Goal: Use online tool/utility: Utilize a website feature to perform a specific function

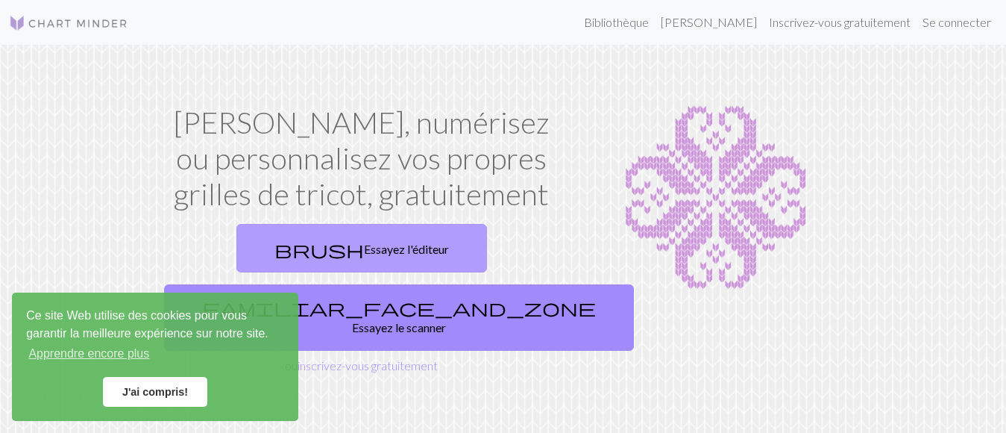
click at [364, 249] on font "Essayez l'éditeur" at bounding box center [406, 249] width 85 height 14
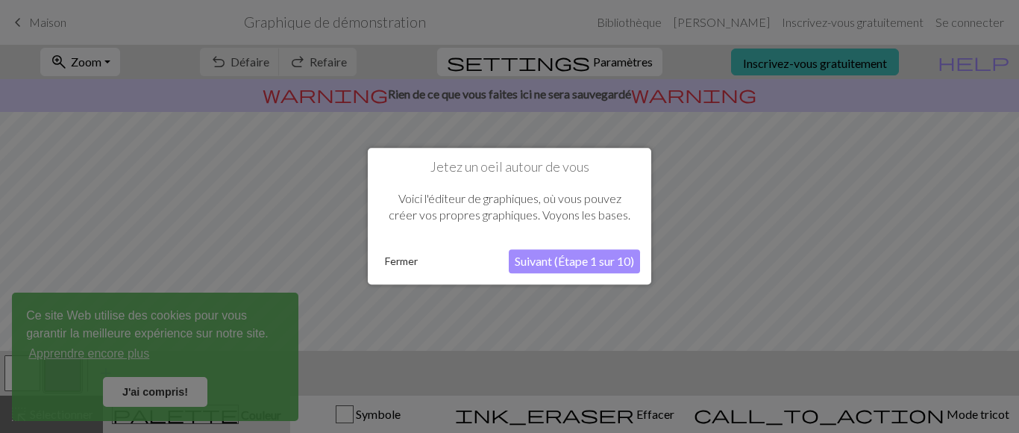
click at [579, 262] on font "Suivant (Étape 1 sur 10)" at bounding box center [574, 261] width 119 height 14
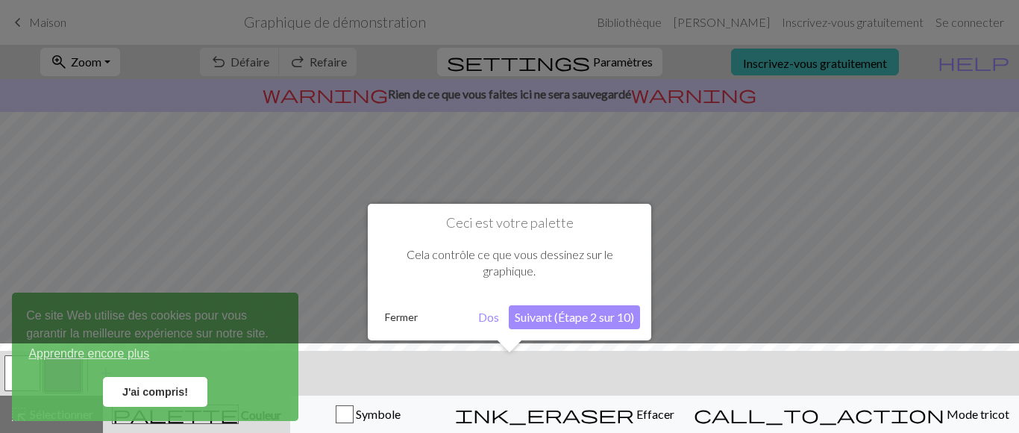
click at [534, 320] on font "Suivant (Étape 2 sur 10)" at bounding box center [574, 317] width 119 height 14
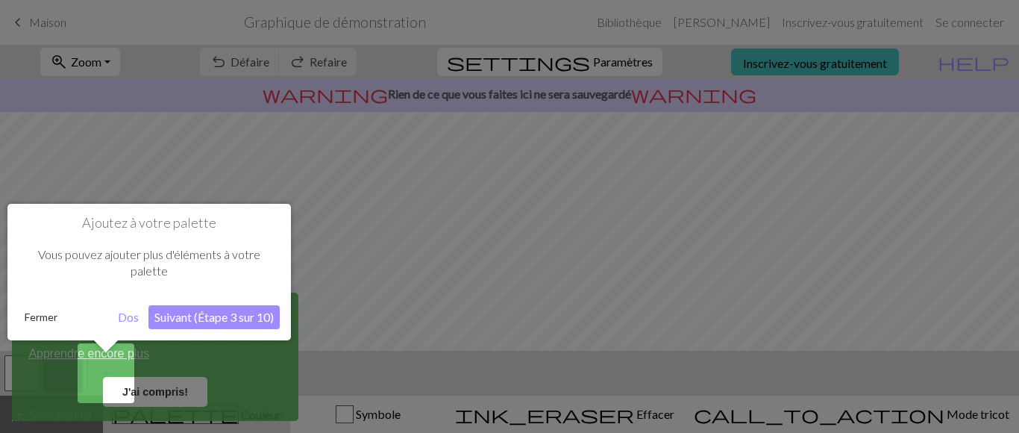
click at [176, 324] on font "Suivant (Étape 3 sur 10)" at bounding box center [213, 317] width 119 height 14
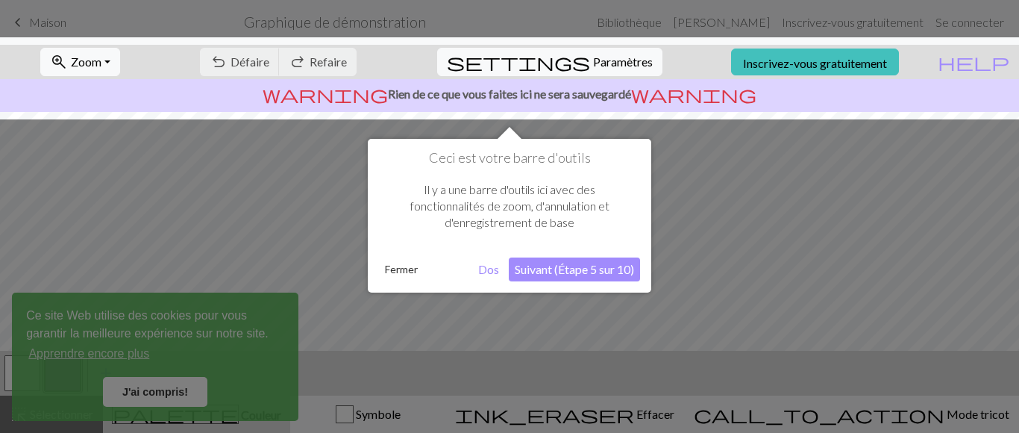
click at [540, 269] on font "Suivant (Étape 5 sur 10)" at bounding box center [574, 269] width 119 height 14
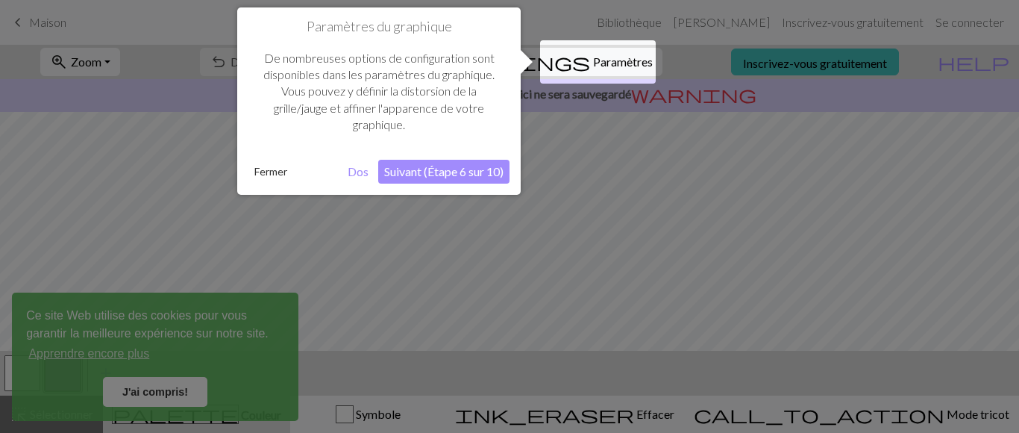
click at [407, 169] on font "Suivant (Étape 6 sur 10)" at bounding box center [443, 171] width 119 height 14
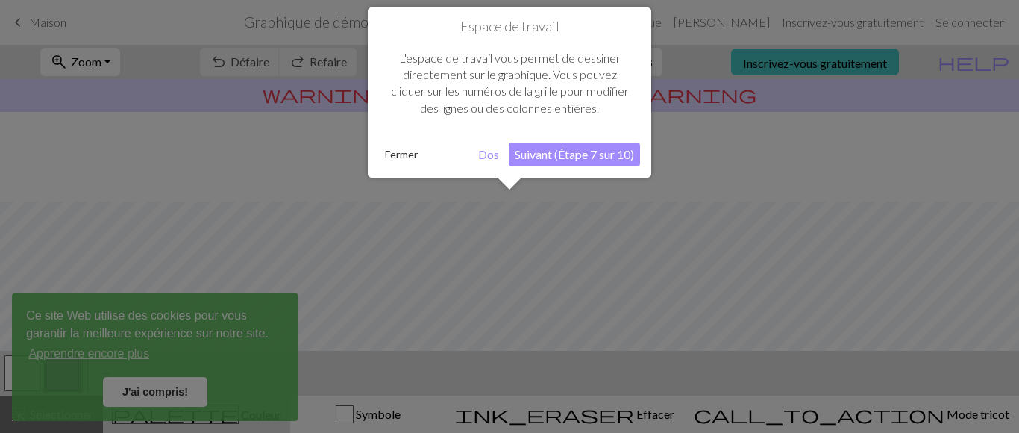
scroll to position [90, 0]
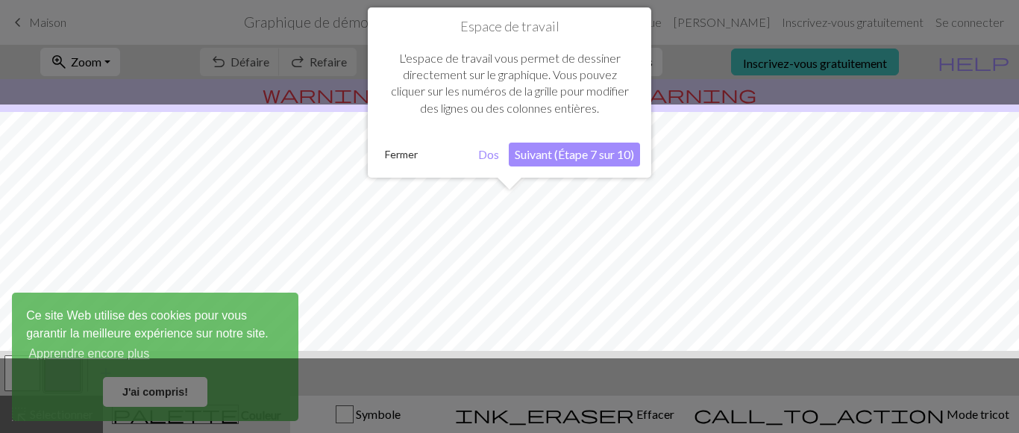
click at [156, 390] on div at bounding box center [509, 216] width 1019 height 433
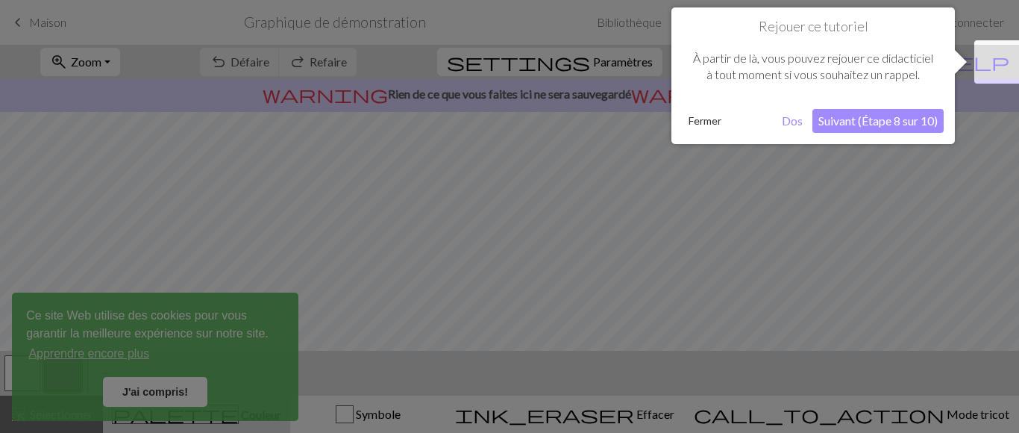
click at [888, 124] on font "Suivant (Étape 8 sur 10)" at bounding box center [877, 120] width 119 height 14
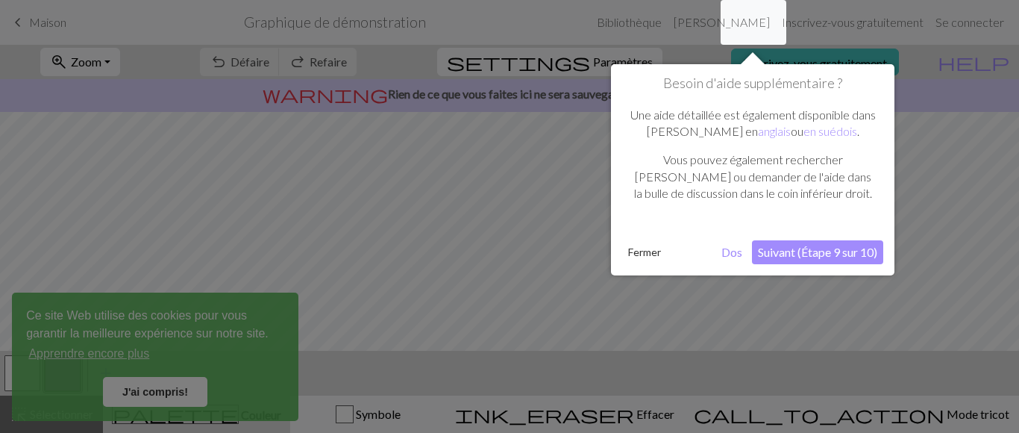
click at [828, 252] on font "Suivant (Étape 9 sur 10)" at bounding box center [817, 252] width 119 height 14
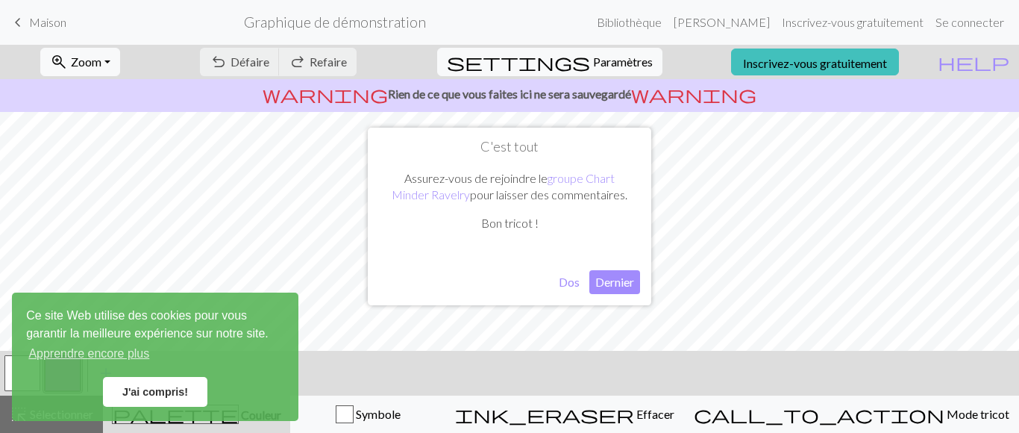
click at [618, 283] on font "Dernier" at bounding box center [614, 281] width 39 height 14
click at [172, 396] on font "J'ai compris!" at bounding box center [155, 392] width 66 height 12
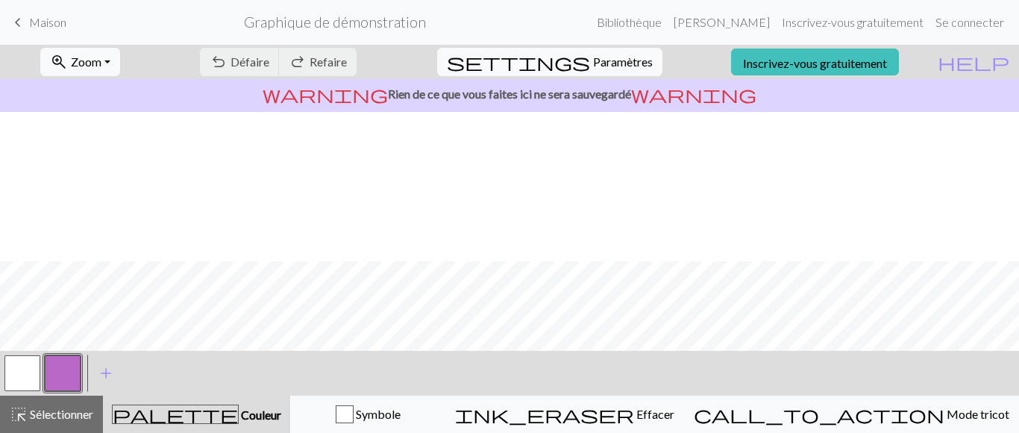
scroll to position [319, 0]
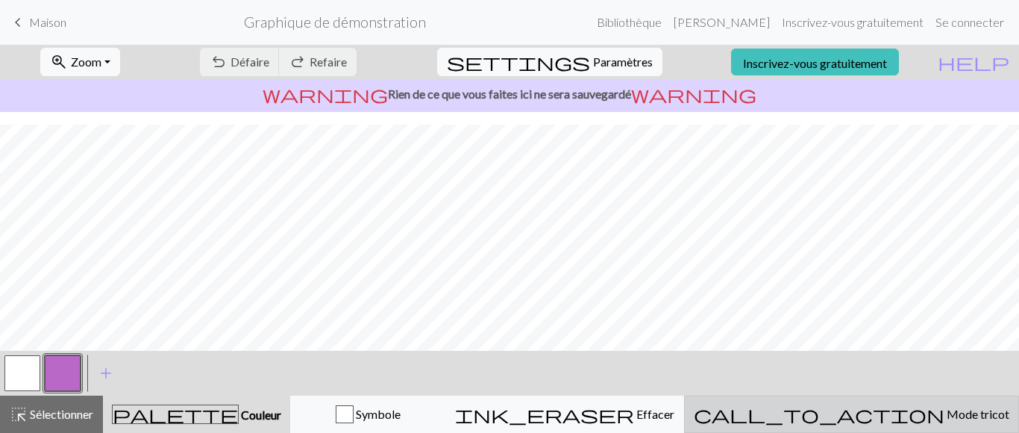
click at [947, 419] on font "Mode tricot" at bounding box center [978, 414] width 63 height 14
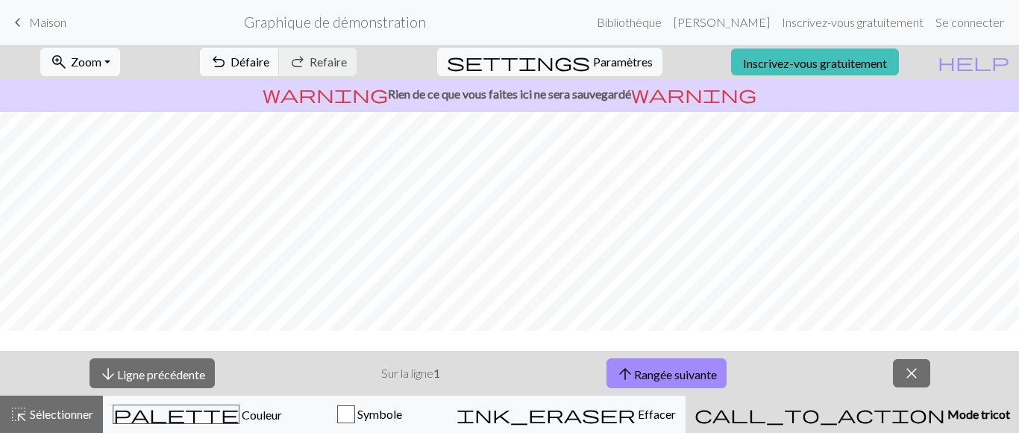
scroll to position [0, 0]
click at [63, 412] on font "Sélectionner" at bounding box center [61, 414] width 63 height 14
click at [1001, 60] on span "help" at bounding box center [974, 61] width 72 height 21
click at [611, 61] on font "Paramètres" at bounding box center [623, 61] width 60 height 14
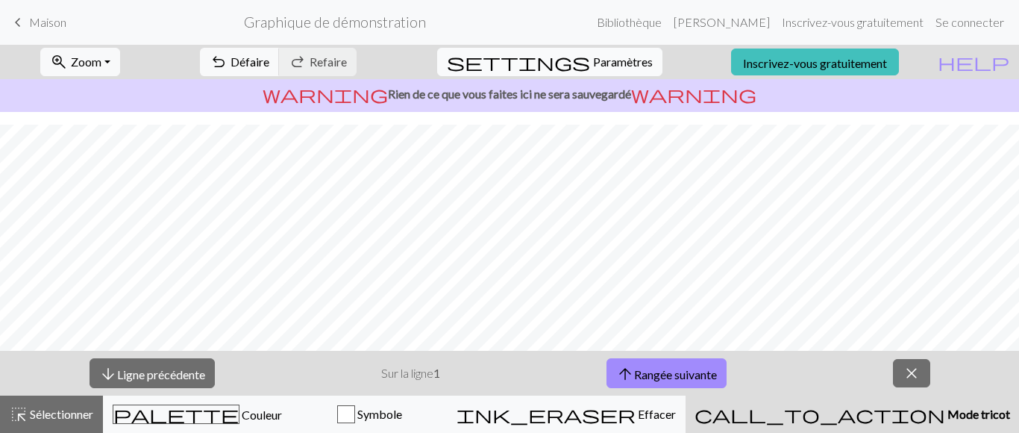
select select "aran"
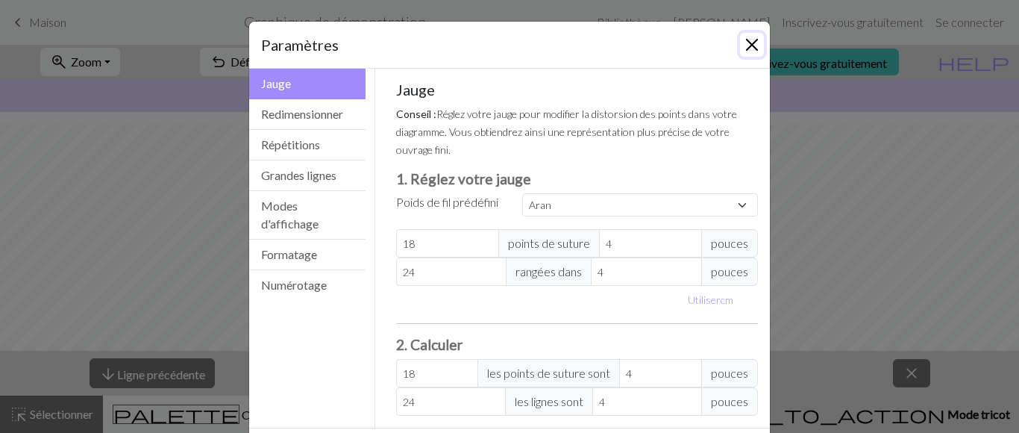
click at [741, 40] on button "Fermer" at bounding box center [752, 45] width 24 height 24
